Goal: Information Seeking & Learning: Understand process/instructions

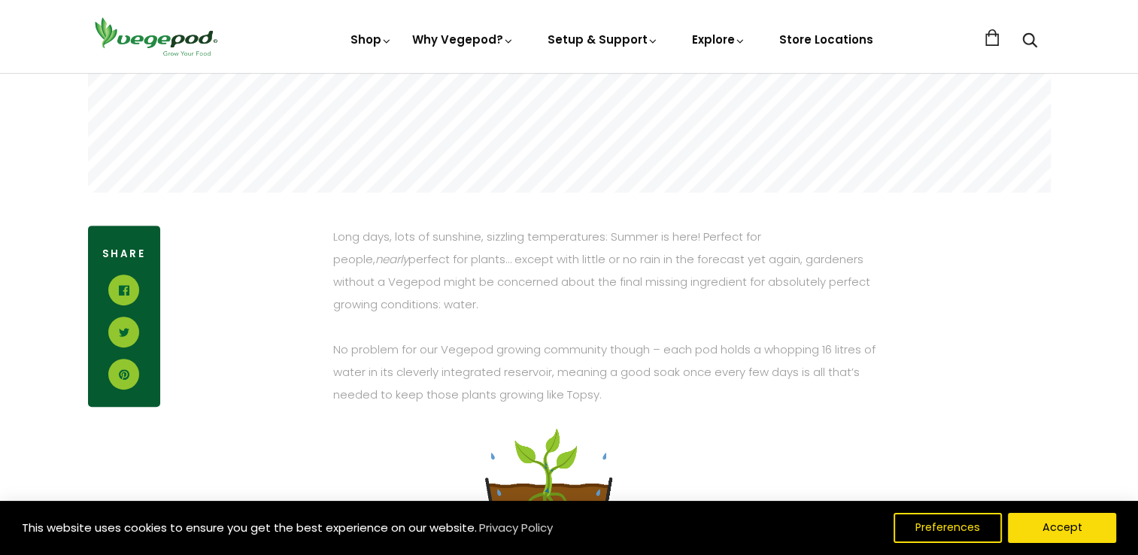
scroll to position [584, 0]
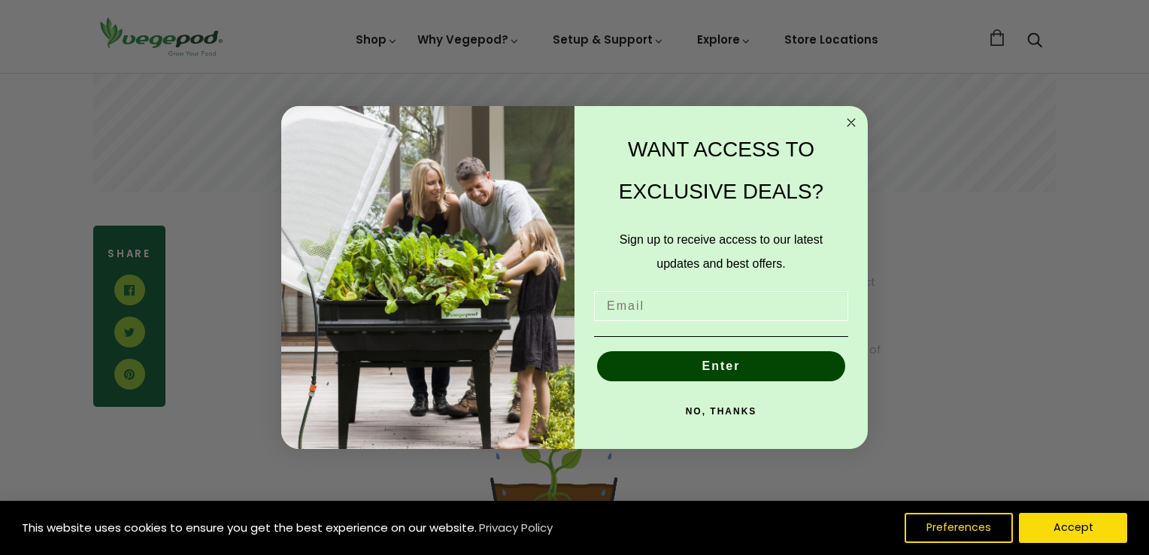
click at [632, 311] on input "Email" at bounding box center [721, 306] width 254 height 30
type input "janarkle59@gmail.com"
click at [714, 372] on button "Enter" at bounding box center [721, 366] width 248 height 30
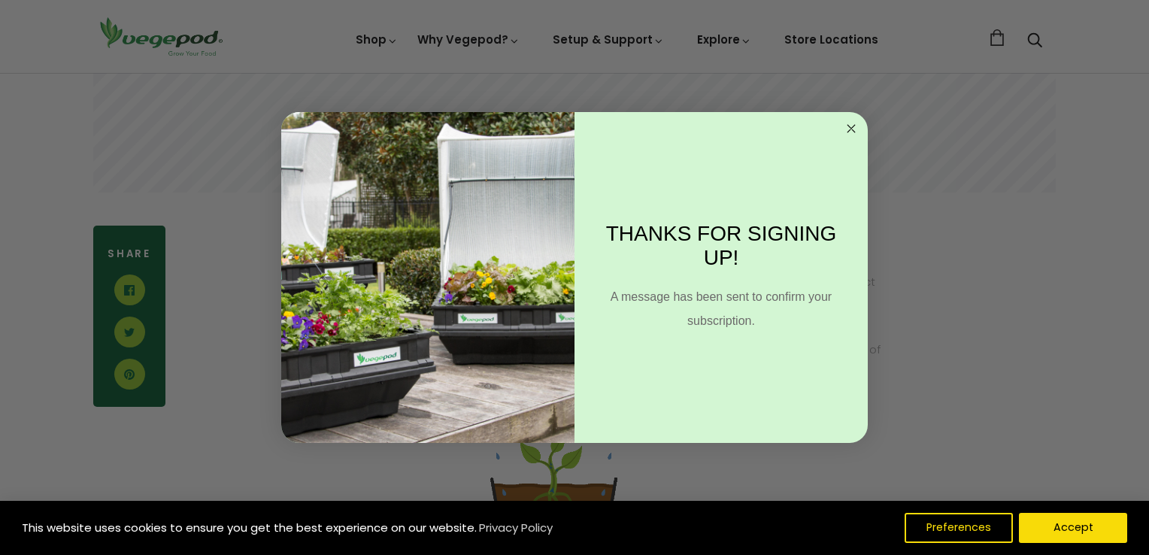
click at [853, 132] on circle "Close dialog" at bounding box center [851, 128] width 17 height 17
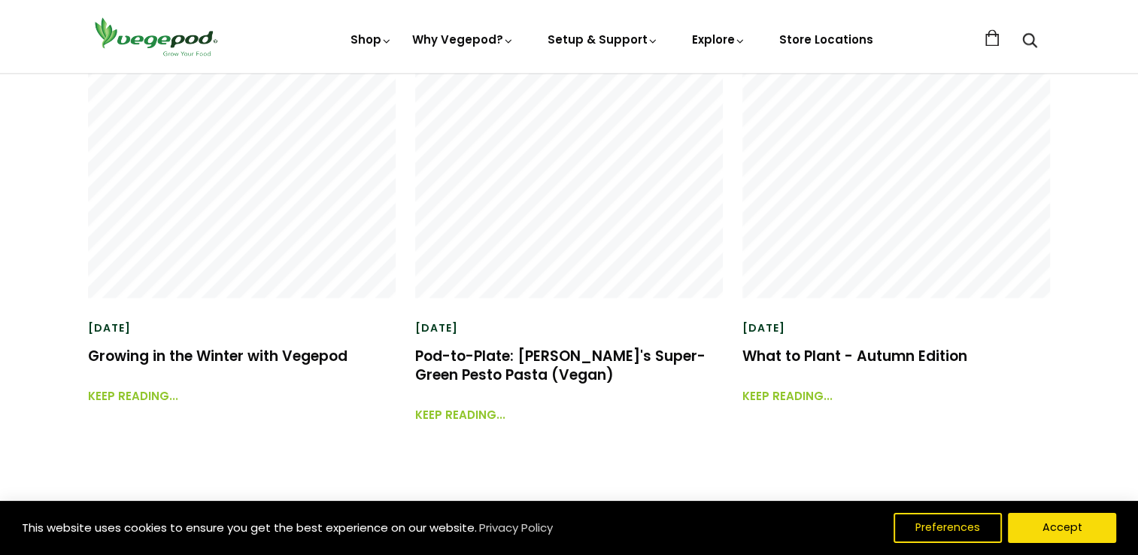
scroll to position [2214, 0]
click at [802, 396] on link "Keep reading..." at bounding box center [787, 389] width 90 height 32
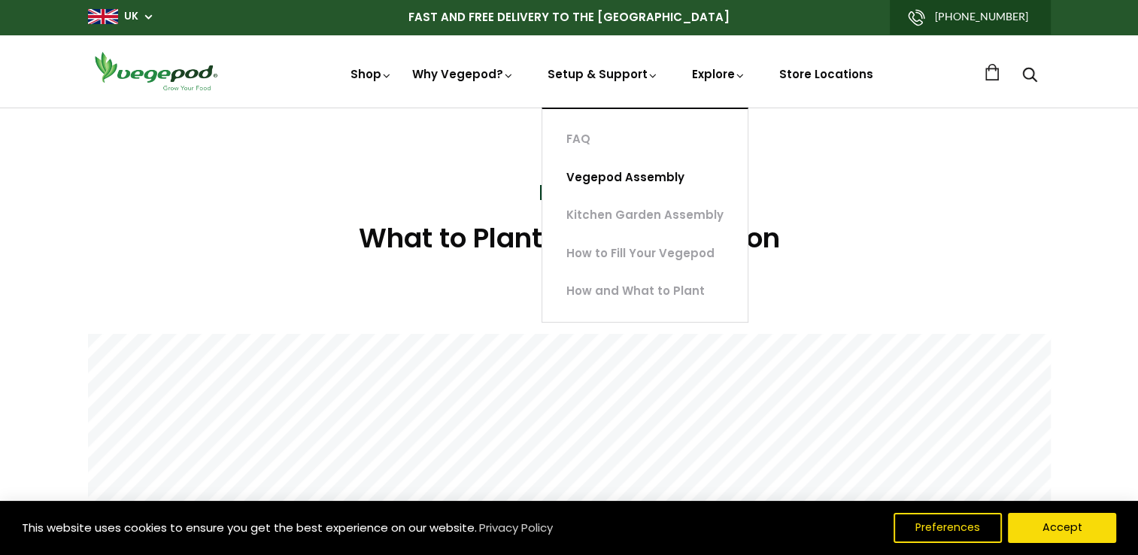
click at [619, 176] on link "Vegepod Assembly" at bounding box center [644, 178] width 205 height 38
